Goal: Check status

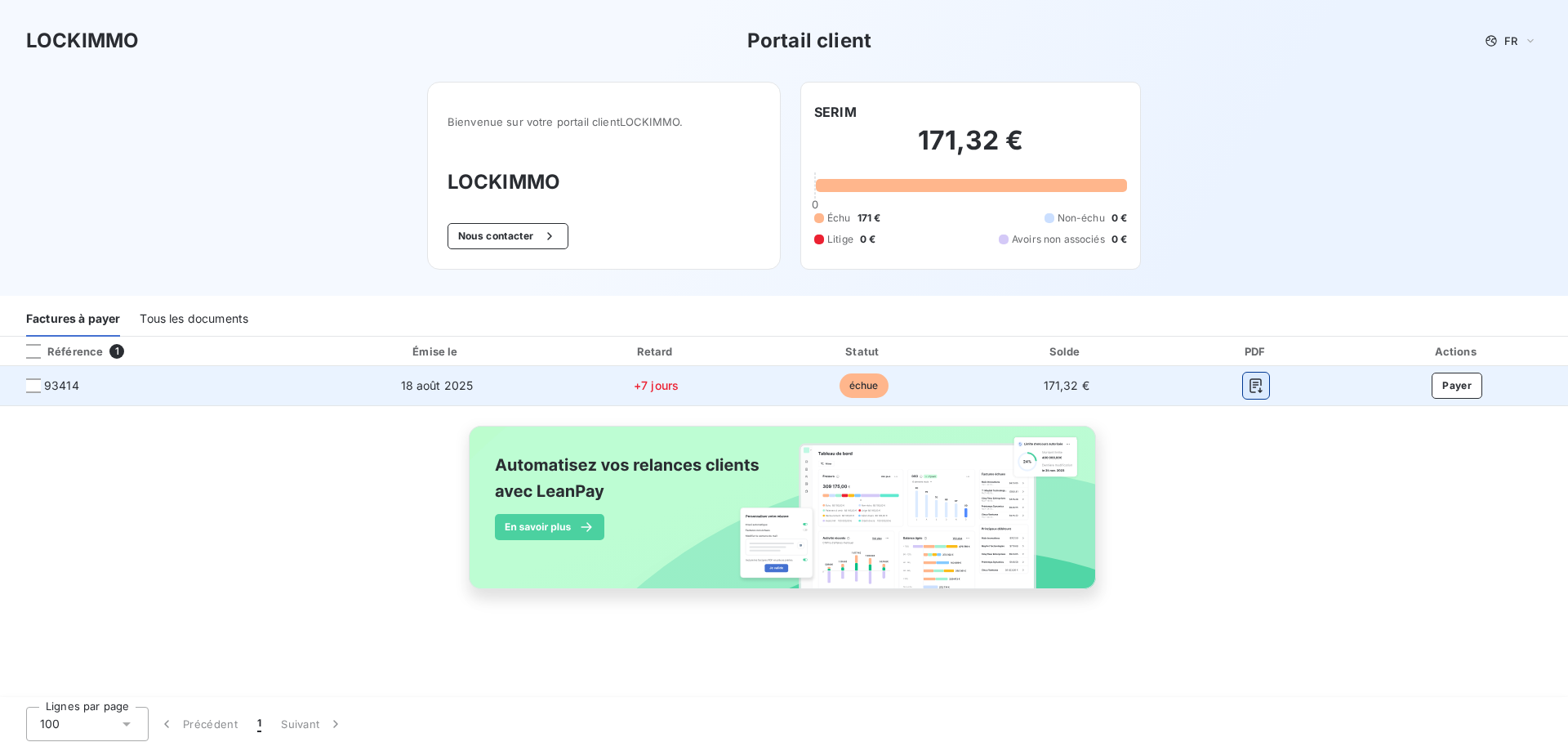
click at [1249, 384] on icon "button" at bounding box center [1256, 385] width 16 height 16
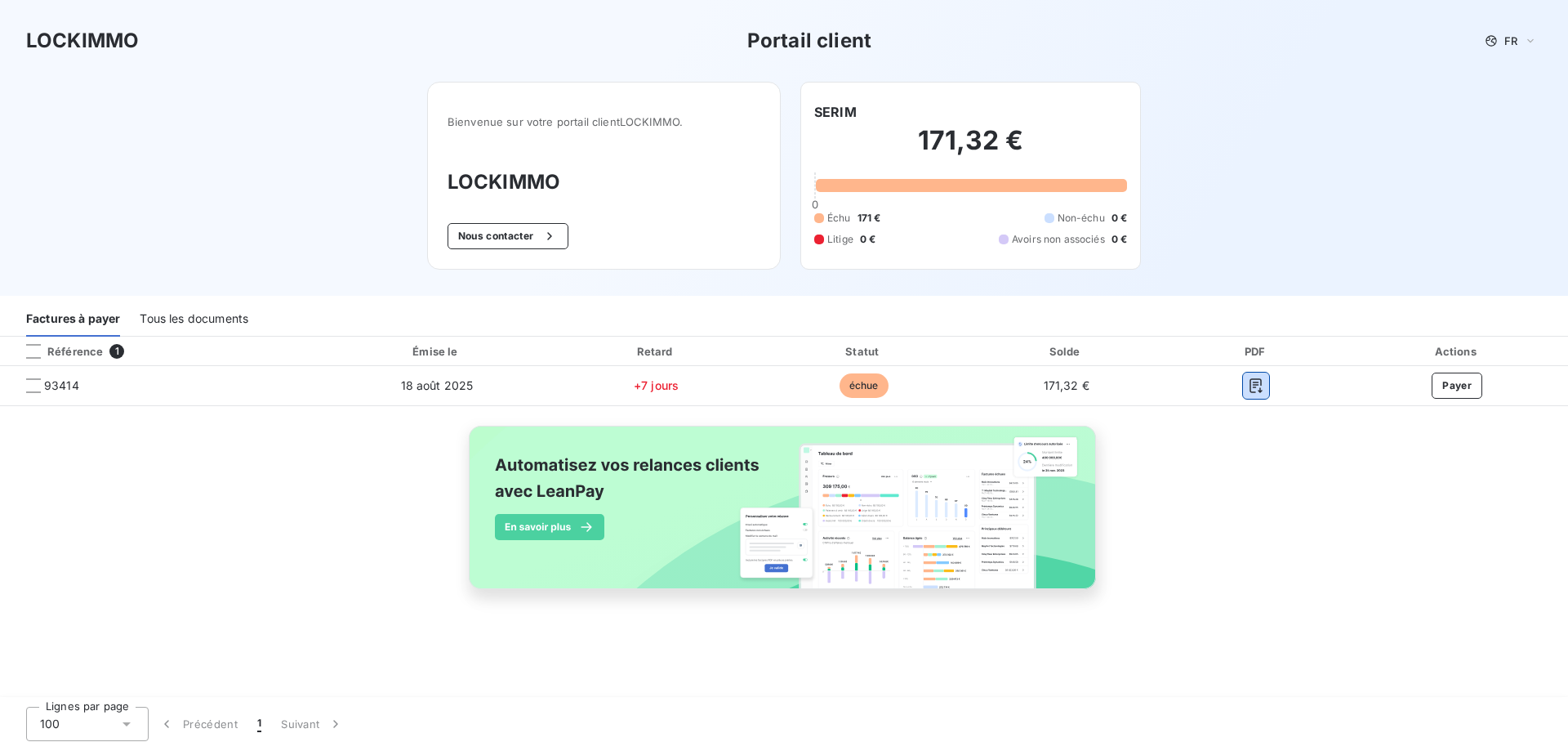
click at [177, 318] on div "Tous les documents" at bounding box center [194, 319] width 109 height 34
